Goal: Find specific page/section: Find specific page/section

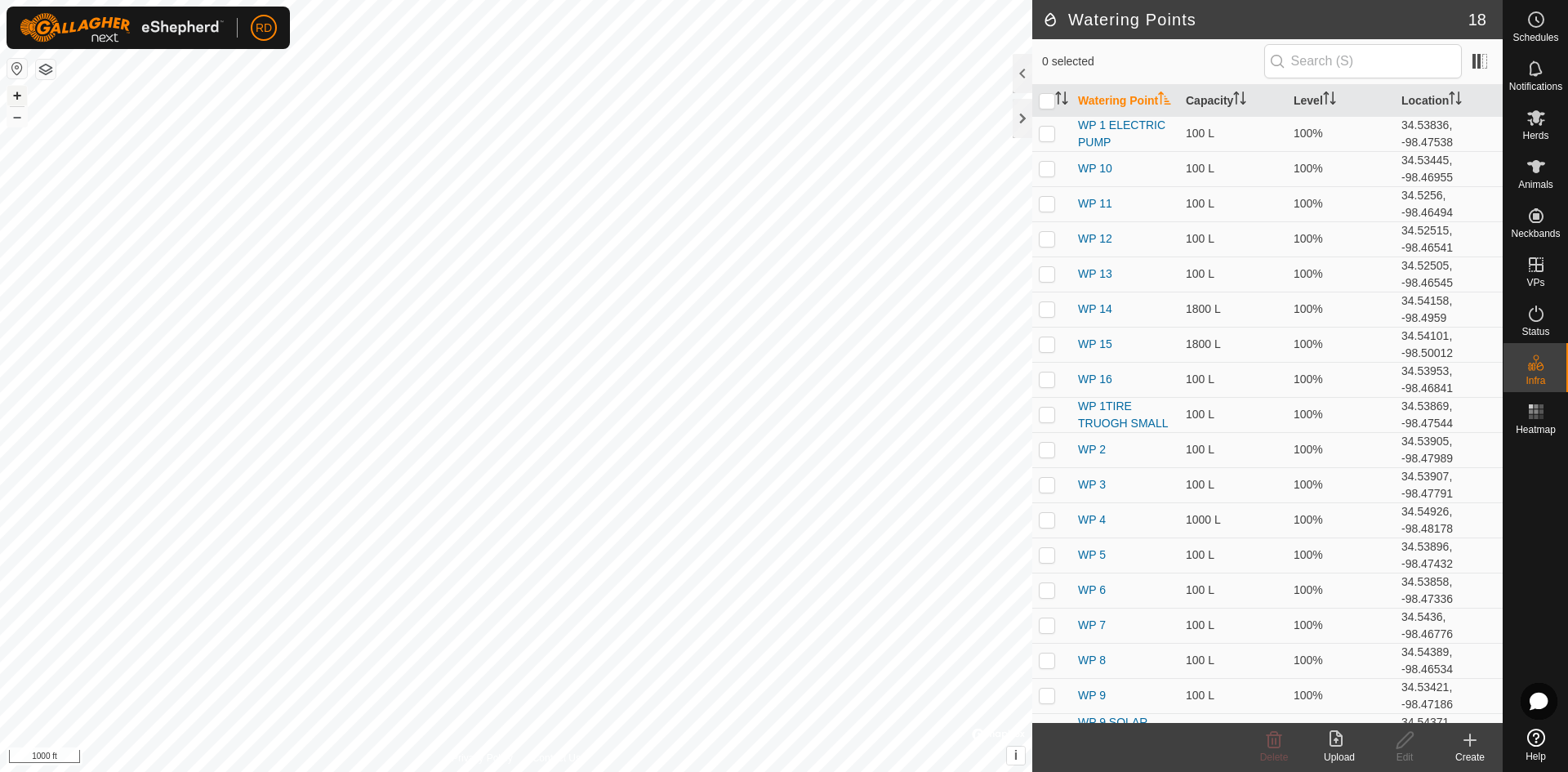
click at [14, 93] on button "+" at bounding box center [16, 96] width 20 height 20
click at [17, 96] on button "+" at bounding box center [16, 96] width 20 height 20
click at [1181, 413] on div "Watering Points 18 0 selected Watering Point Capacity Level Location WP 1 ELECT…" at bounding box center [751, 386] width 1503 height 772
click at [21, 115] on button "–" at bounding box center [16, 116] width 20 height 20
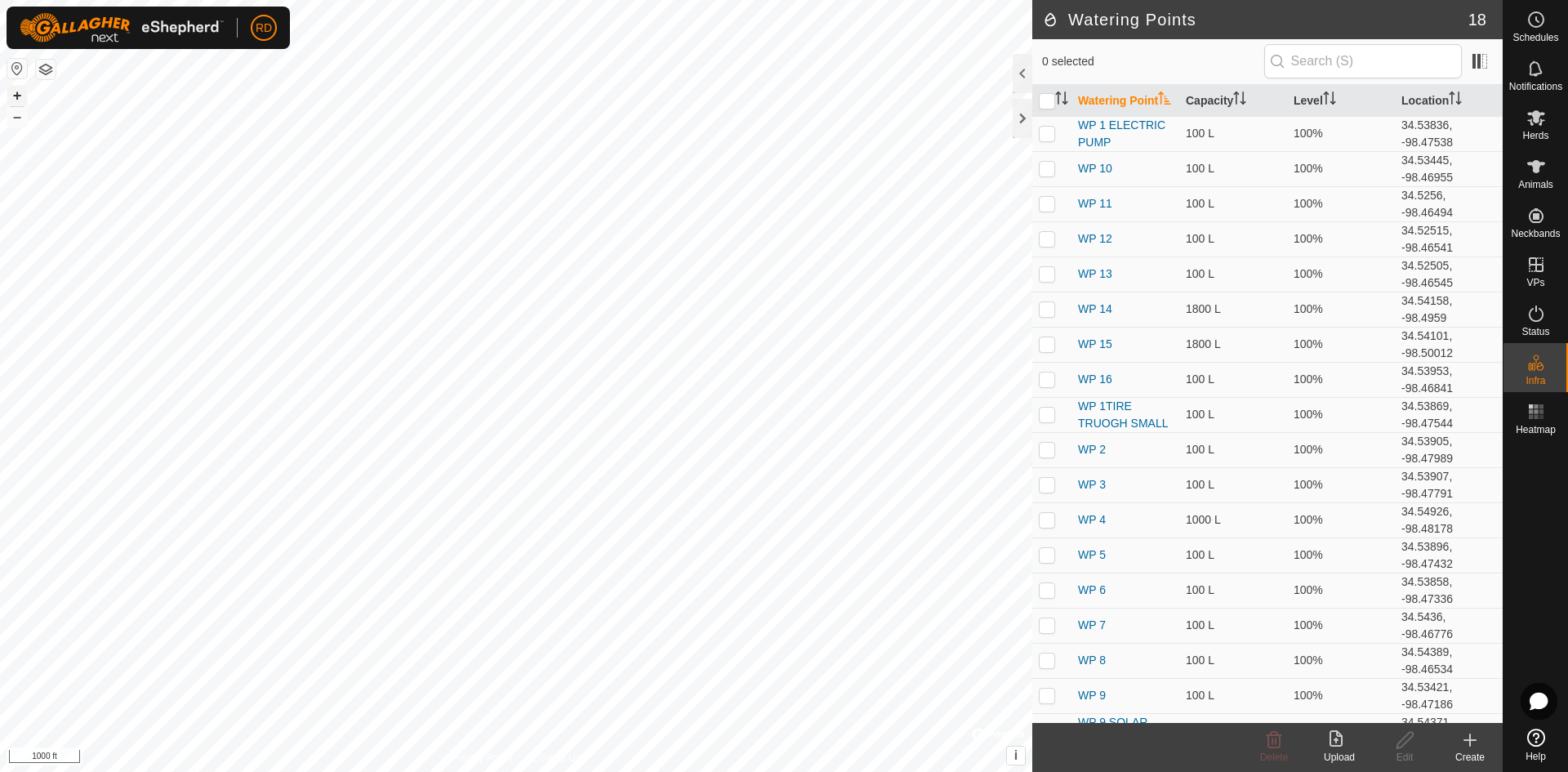
click at [14, 98] on button "+" at bounding box center [16, 96] width 20 height 20
click at [13, 92] on button "+" at bounding box center [16, 96] width 20 height 20
